Goal: Information Seeking & Learning: Learn about a topic

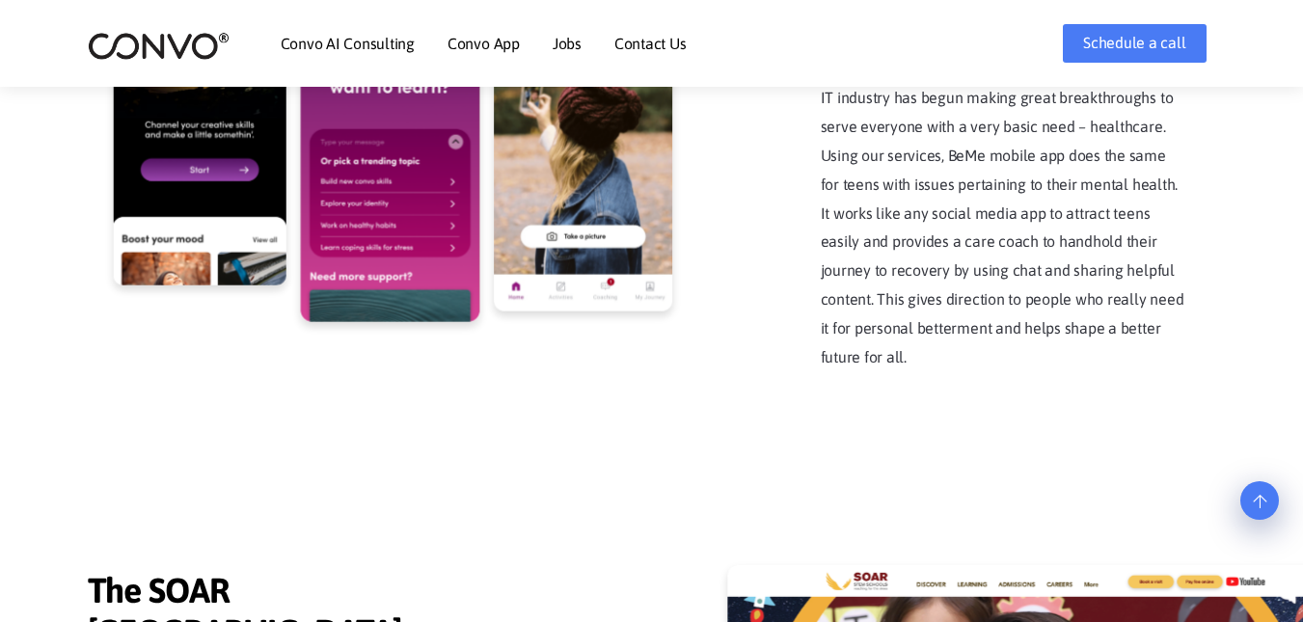
scroll to position [4102, 0]
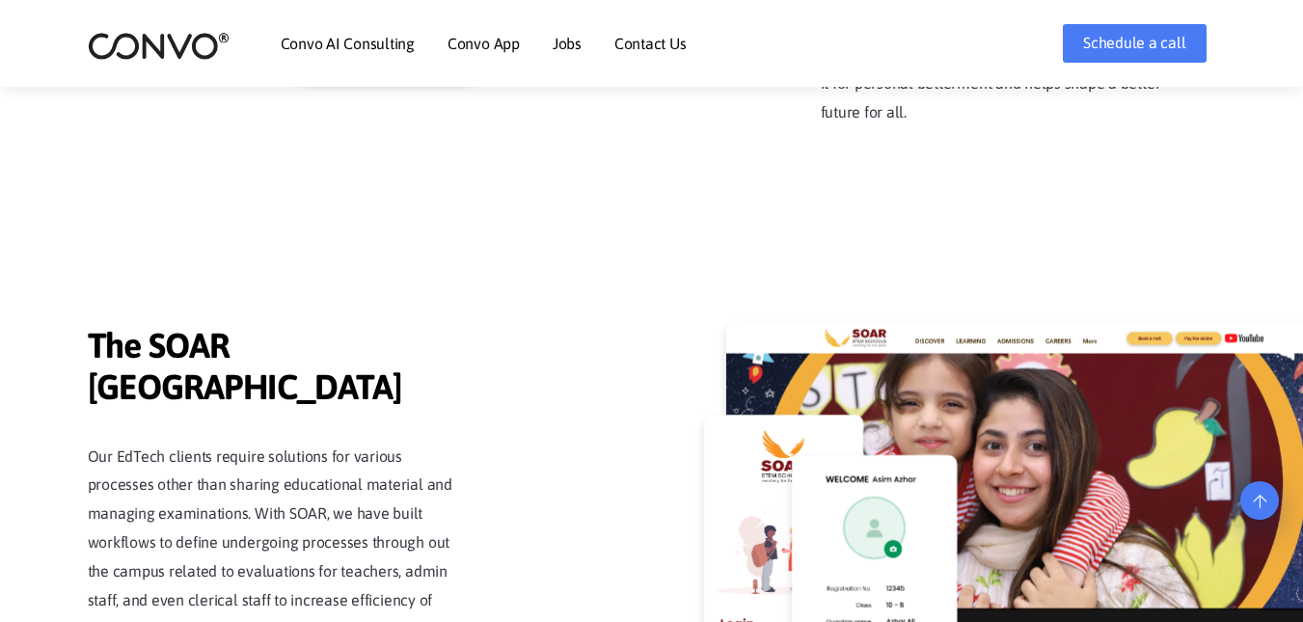
click at [565, 40] on link "Jobs" at bounding box center [567, 43] width 29 height 15
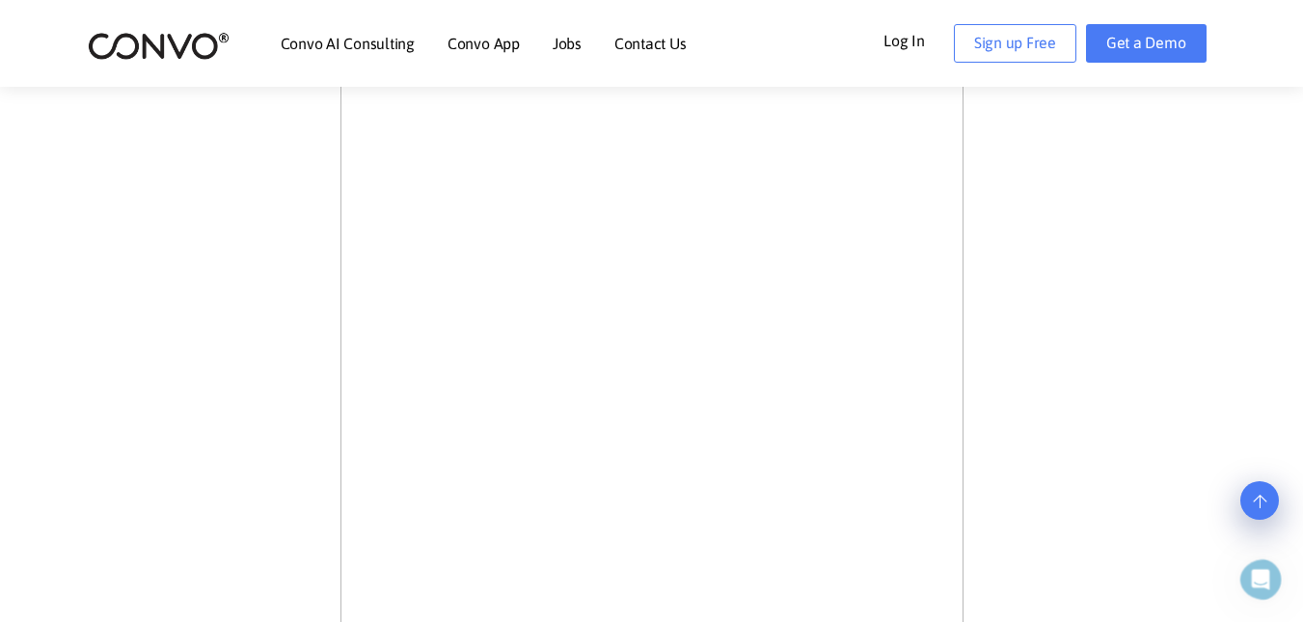
scroll to position [579, 0]
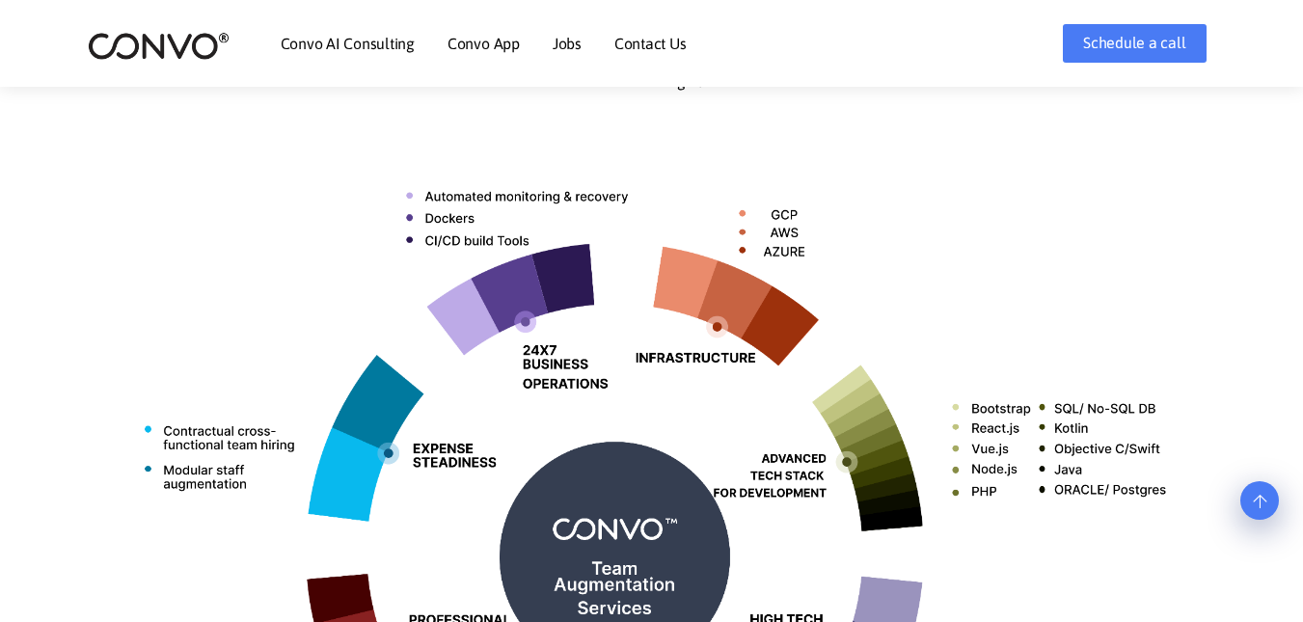
scroll to position [675, 0]
